Goal: Navigation & Orientation: Understand site structure

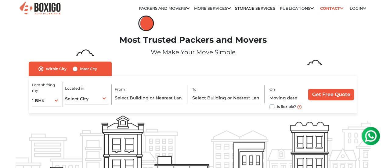
drag, startPoint x: 216, startPoint y: 52, endPoint x: 274, endPoint y: 53, distance: 57.4
click at [274, 53] on div "Most Trusted Packers and Movers We Make Your Move Simple" at bounding box center [193, 48] width 365 height 27
click at [216, 56] on p "We Make Your Move Simple" at bounding box center [193, 52] width 355 height 9
click at [229, 54] on p "We Make Your Move Simple" at bounding box center [193, 52] width 355 height 9
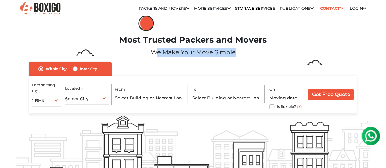
click at [229, 54] on p "We Make Your Move Simple" at bounding box center [193, 52] width 355 height 9
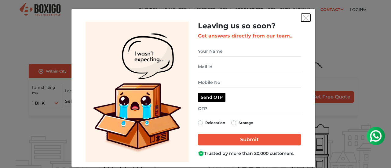
click at [303, 20] on img "get free quote dialog" at bounding box center [305, 17] width 5 height 5
